Goal: Book appointment/travel/reservation

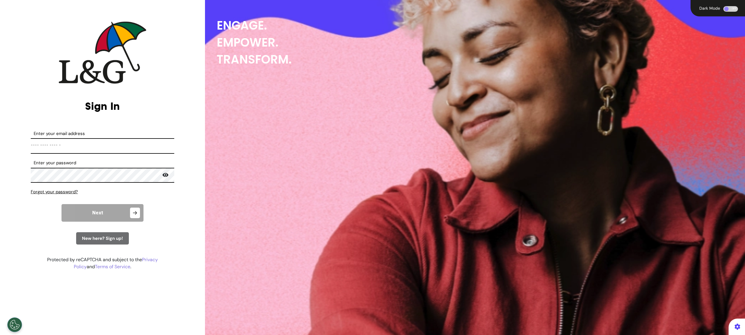
click at [63, 151] on input "Enter your email address" at bounding box center [103, 146] width 144 height 16
click at [80, 147] on input "Enter your email address" at bounding box center [103, 146] width 144 height 16
type input "**********"
click at [93, 213] on span "Next" at bounding box center [97, 213] width 11 height 5
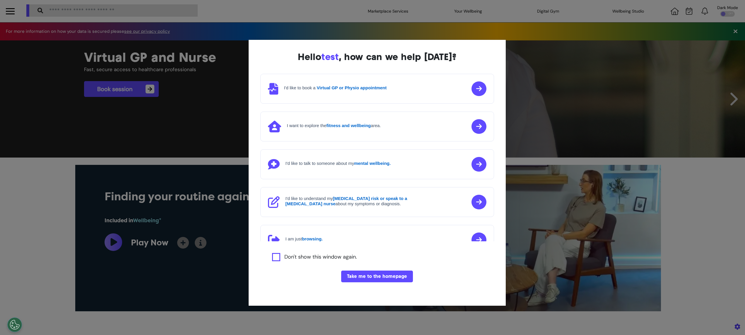
scroll to position [0, 293]
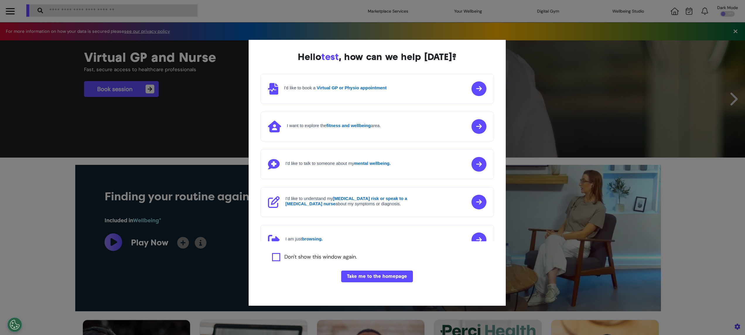
click at [389, 273] on button "Take me to the homepage" at bounding box center [377, 277] width 72 height 12
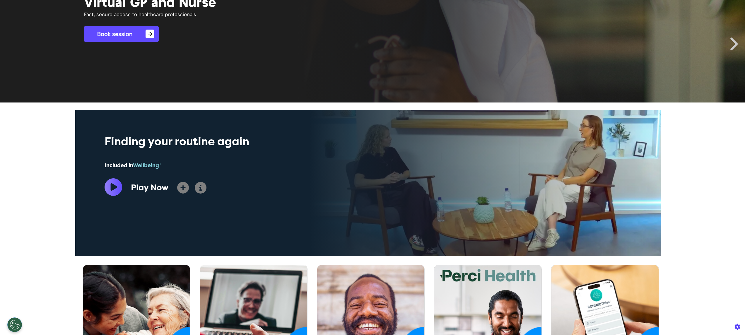
scroll to position [163, 0]
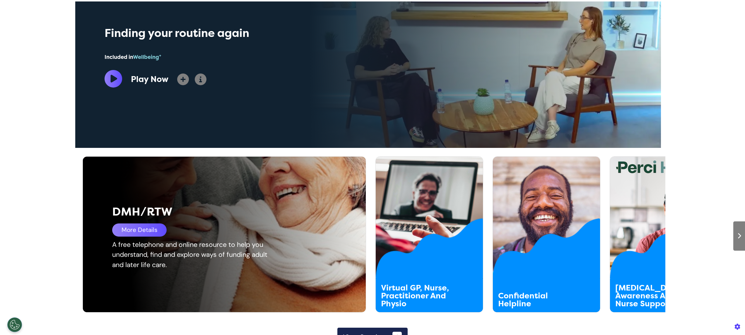
click at [157, 216] on div "DMH/RTW" at bounding box center [211, 211] width 198 height 17
click at [144, 231] on div "More Details" at bounding box center [139, 230] width 54 height 13
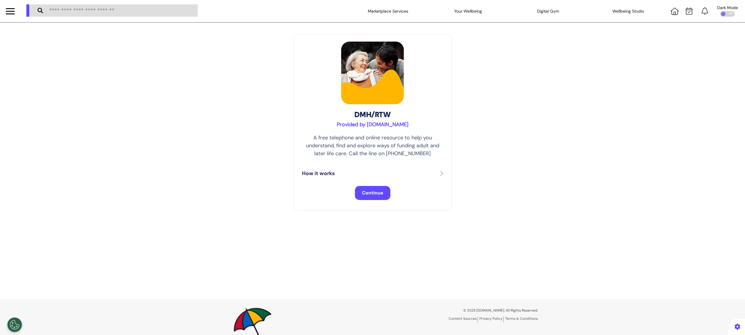
click at [363, 196] on span "Continue" at bounding box center [372, 193] width 21 height 6
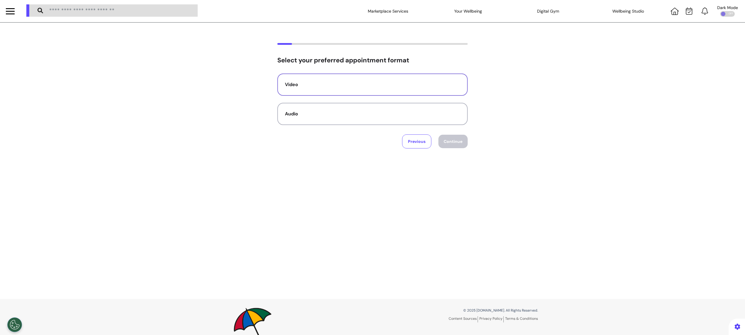
click at [369, 95] on button "Video" at bounding box center [372, 85] width 190 height 22
click at [452, 142] on button "Continue" at bounding box center [453, 141] width 29 height 13
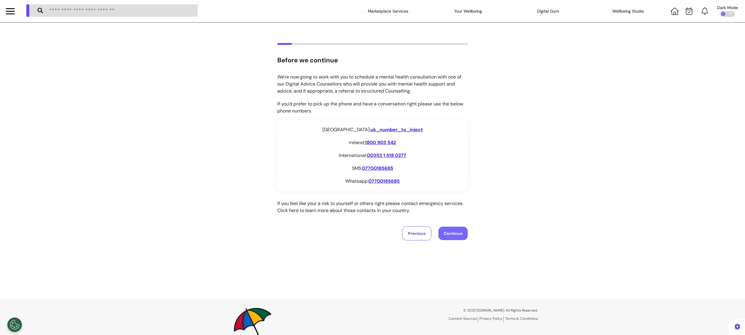
click at [453, 234] on button "Continue" at bounding box center [453, 233] width 29 height 13
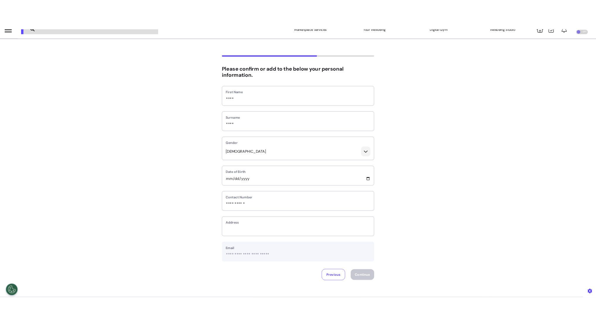
scroll to position [11, 0]
